Goal: Download file/media

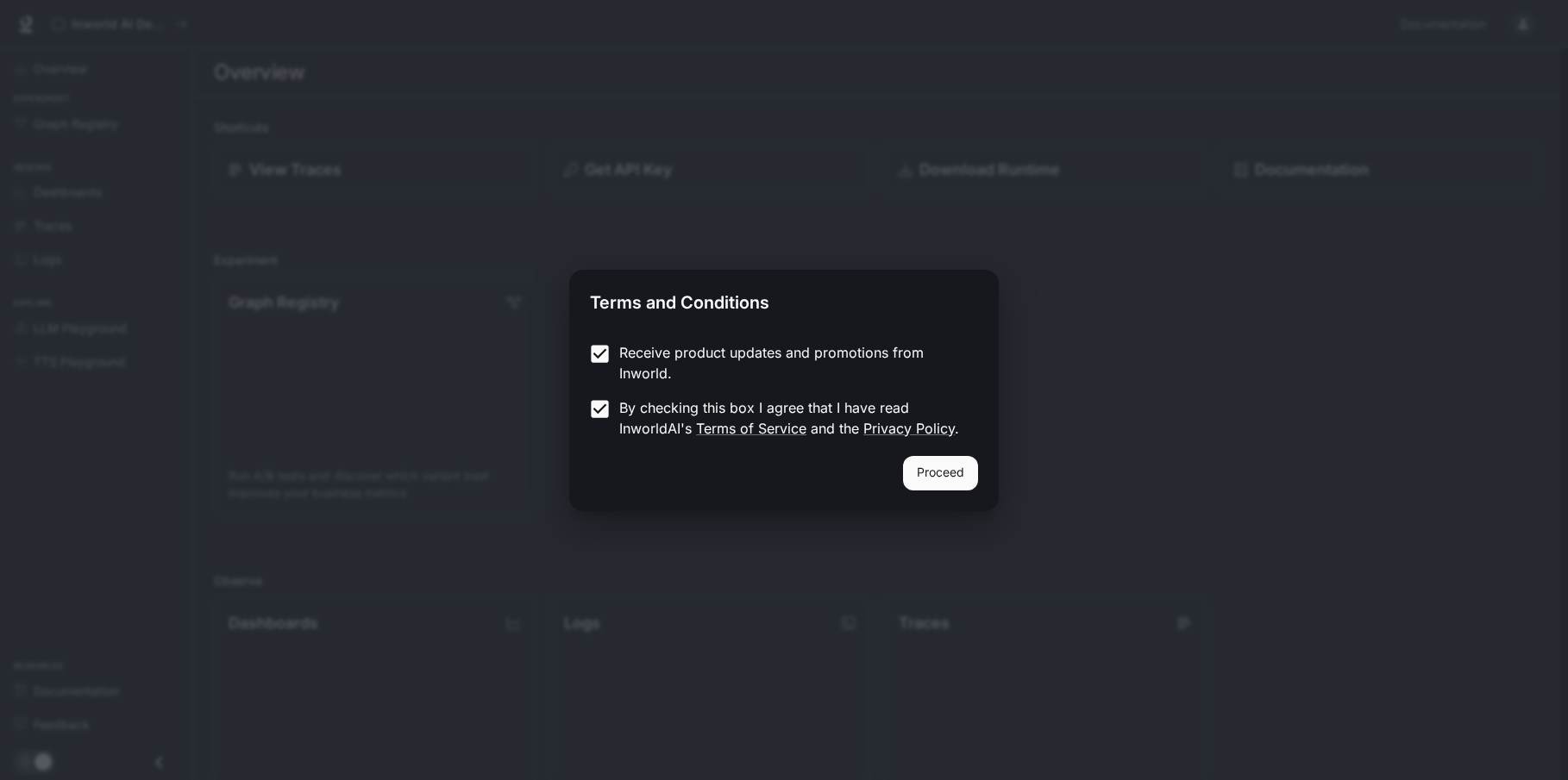
click at [948, 477] on button "Proceed" at bounding box center [940, 473] width 75 height 35
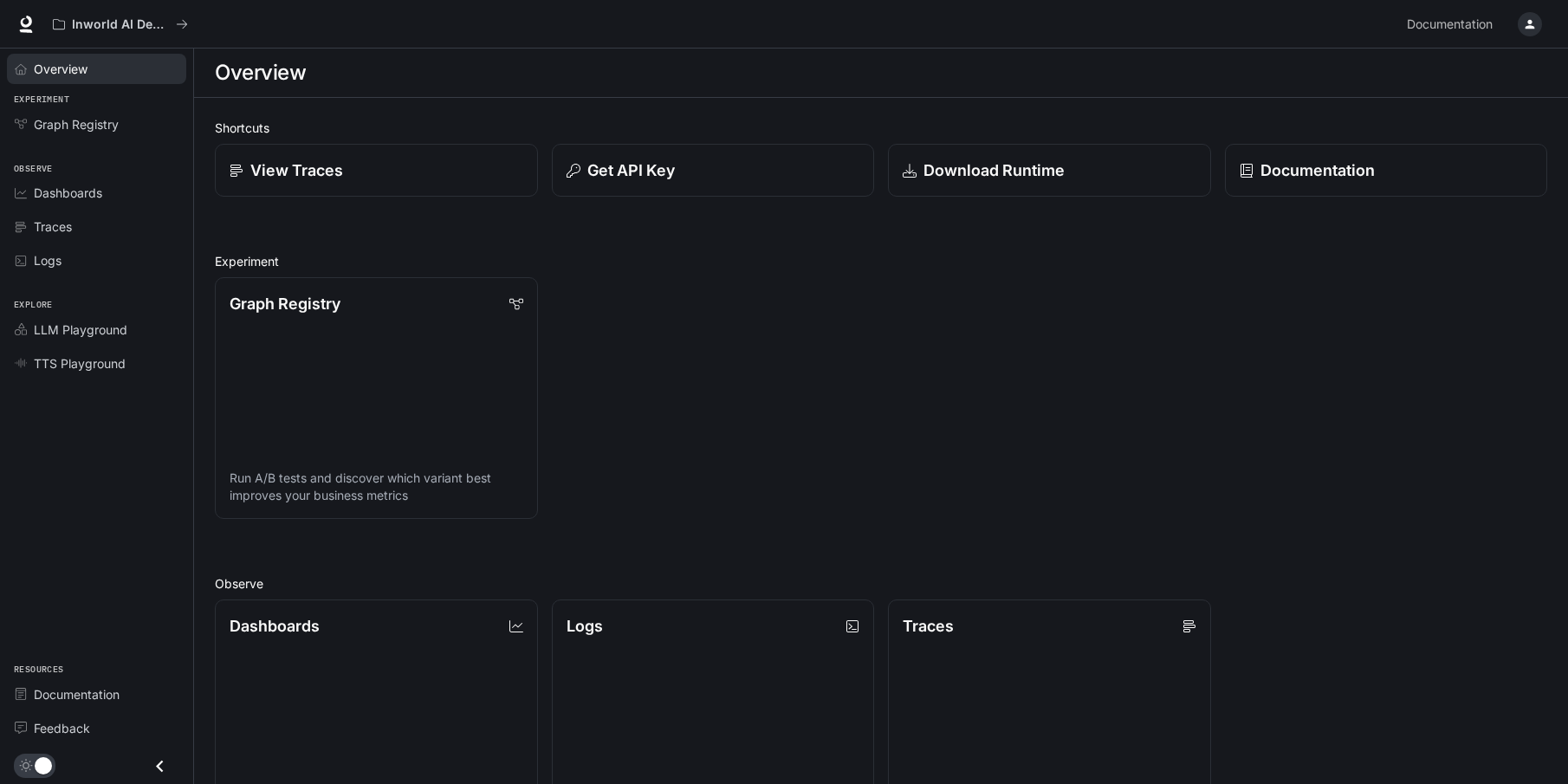
click at [77, 74] on span "Overview" at bounding box center [60, 69] width 54 height 18
click at [329, 177] on p "View Traces" at bounding box center [296, 171] width 94 height 24
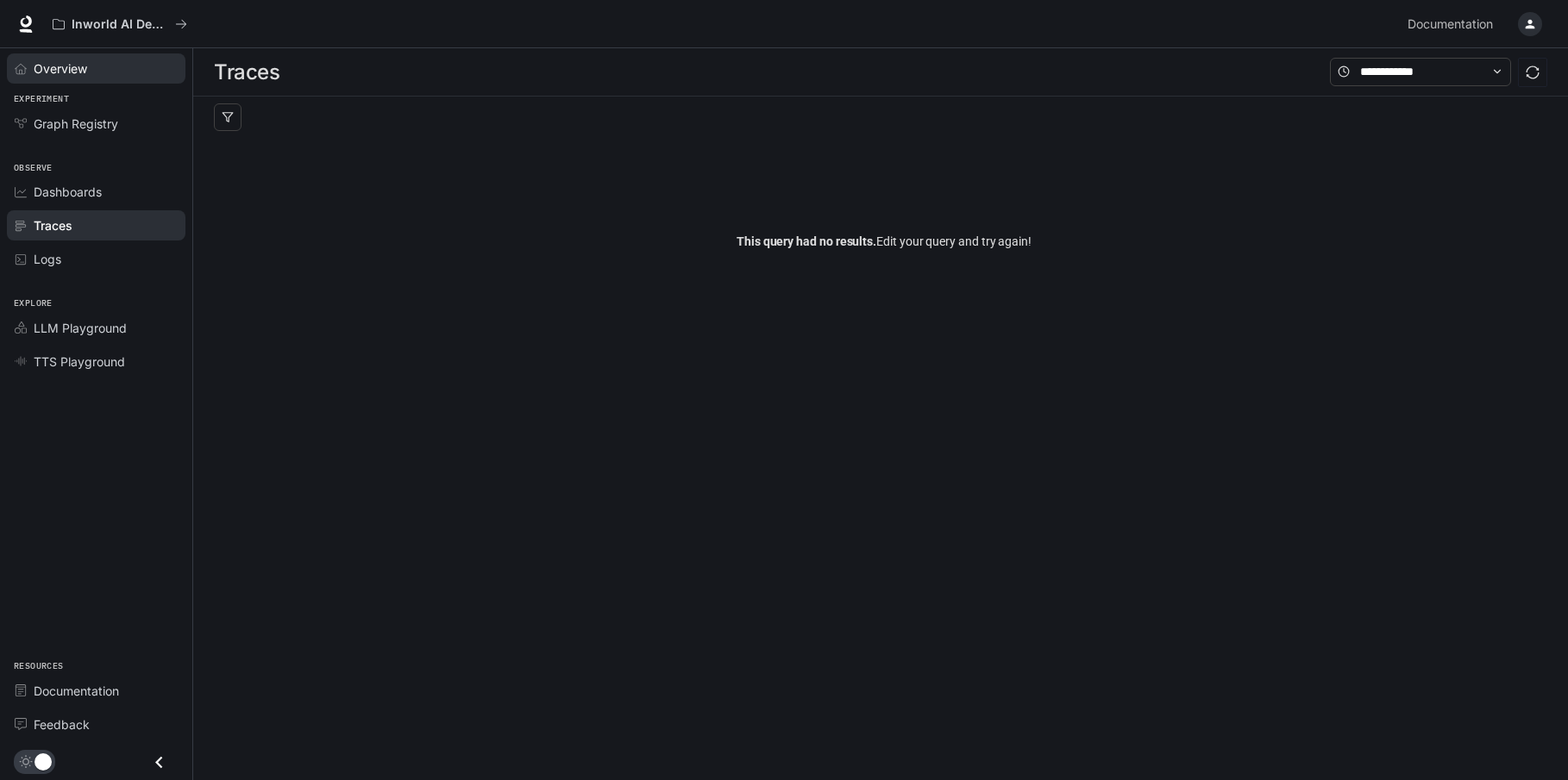
click at [85, 76] on span "Overview" at bounding box center [60, 69] width 54 height 18
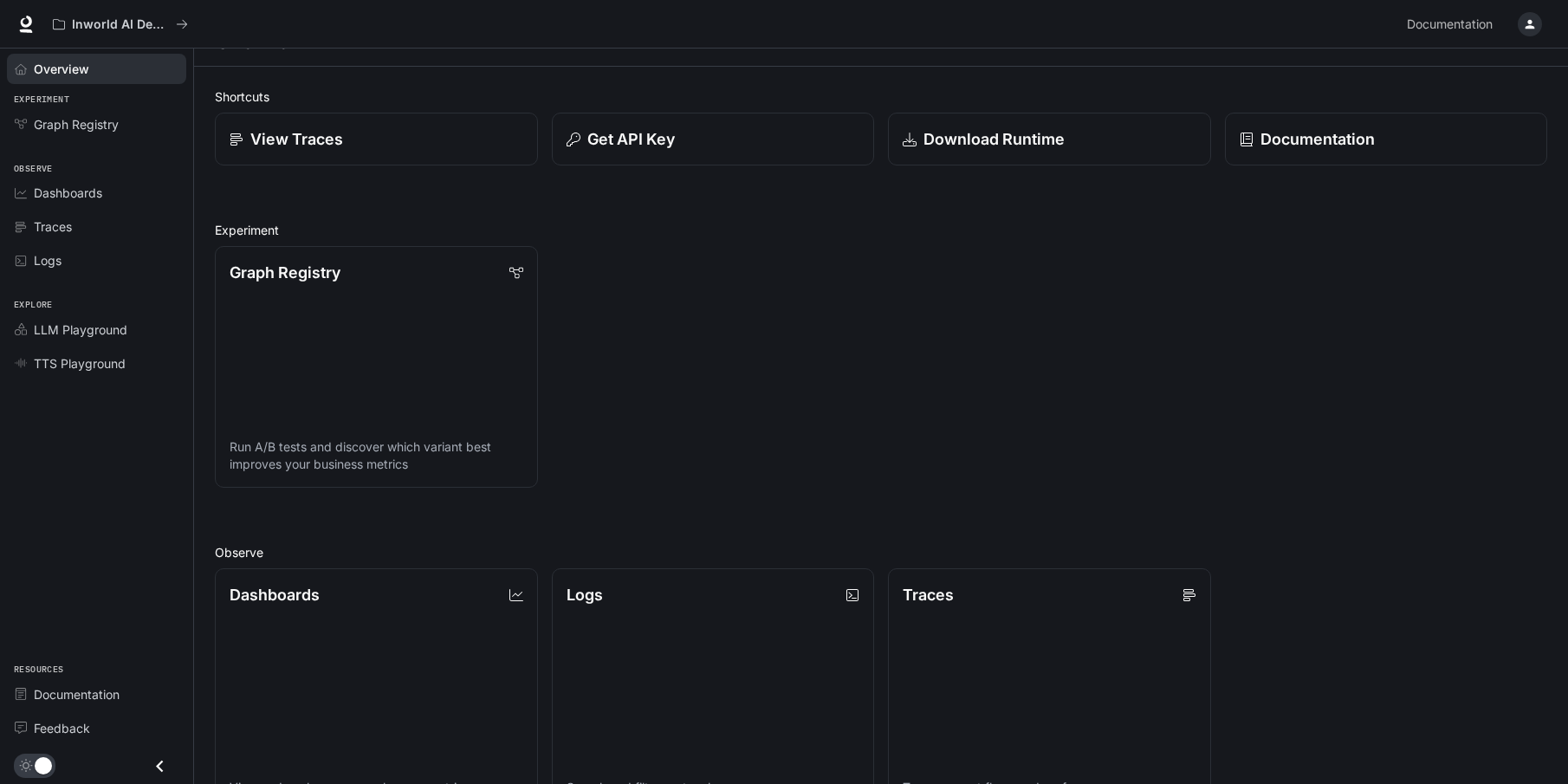
scroll to position [35, 0]
click at [980, 141] on p "Download Runtime" at bounding box center [994, 136] width 143 height 24
